Goal: Information Seeking & Learning: Compare options

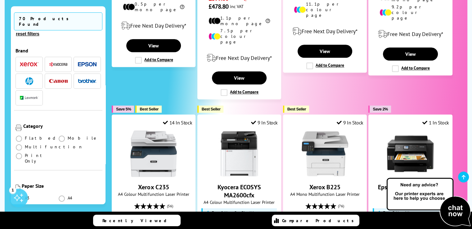
scroll to position [620, 0]
click at [16, 144] on span at bounding box center [19, 147] width 6 height 6
click at [25, 145] on input "radio" at bounding box center [25, 145] width 0 height 0
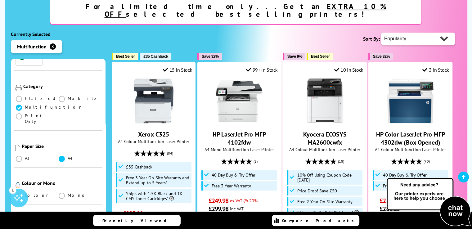
scroll to position [93, 0]
click at [61, 155] on span at bounding box center [62, 158] width 6 height 6
click at [68, 156] on input "radio" at bounding box center [68, 156] width 0 height 0
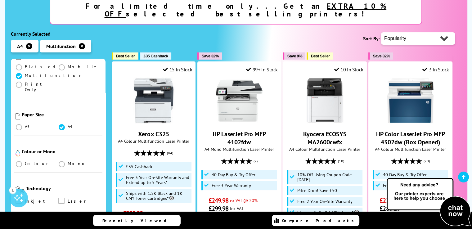
scroll to position [124, 0]
click at [18, 161] on span at bounding box center [19, 164] width 6 height 6
click at [25, 161] on input "radio" at bounding box center [25, 161] width 0 height 0
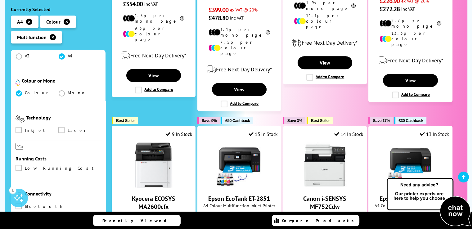
scroll to position [186, 0]
click at [19, 127] on span at bounding box center [19, 130] width 6 height 6
click at [25, 128] on input "checkbox" at bounding box center [25, 128] width 0 height 0
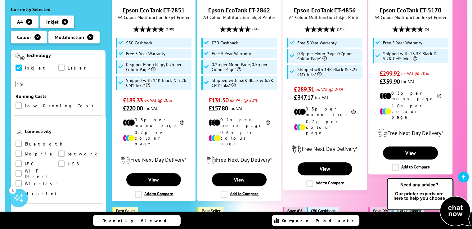
scroll to position [248, 0]
click at [17, 102] on span at bounding box center [19, 105] width 6 height 6
click at [25, 103] on input "checkbox" at bounding box center [25, 103] width 0 height 0
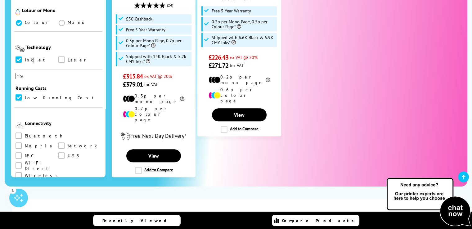
scroll to position [186, 0]
click at [19, 172] on span at bounding box center [19, 175] width 6 height 6
click at [25, 173] on input "checkbox" at bounding box center [25, 173] width 0 height 0
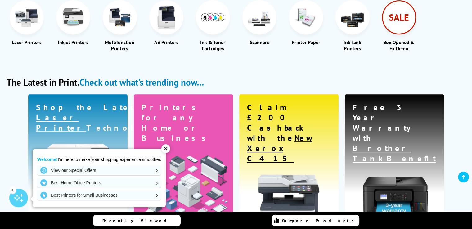
scroll to position [241, 0]
